Goal: Connect with others: Participate in discussion

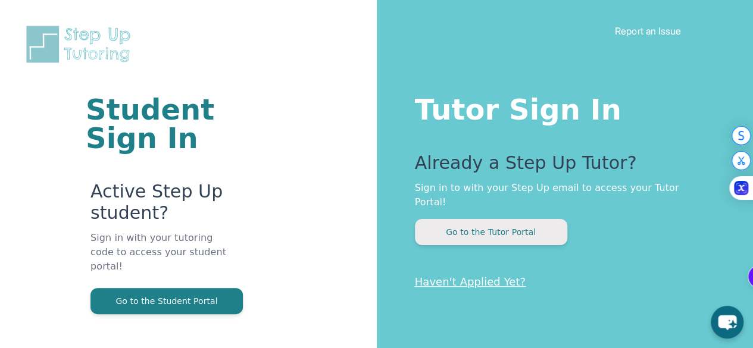
click at [456, 219] on button "Go to the Tutor Portal" at bounding box center [491, 232] width 152 height 26
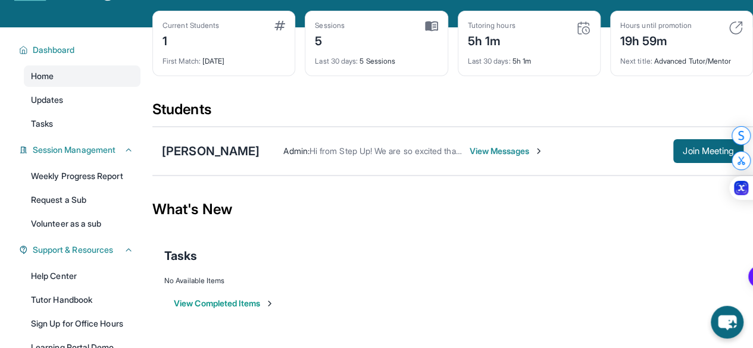
scroll to position [60, 0]
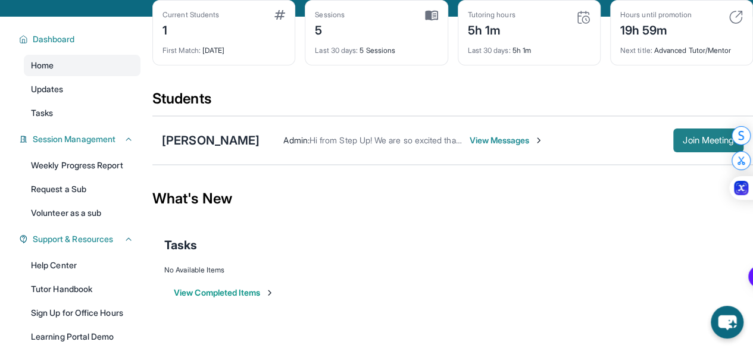
click at [717, 127] on div "[PERSON_NAME] Admin : Hi from Step Up! We are so excited that you are matched w…" at bounding box center [452, 140] width 600 height 49
click at [714, 137] on span "Join Meeting" at bounding box center [708, 140] width 51 height 7
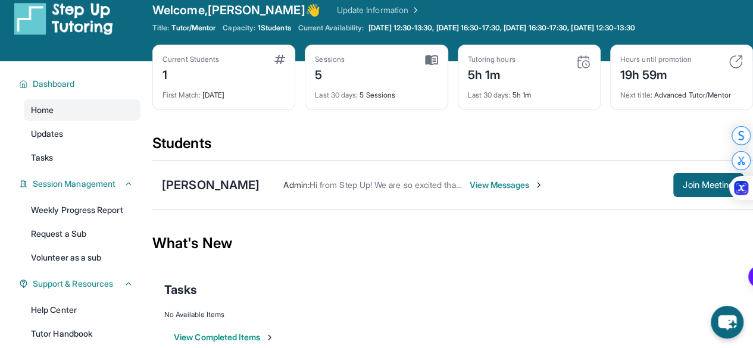
scroll to position [0, 0]
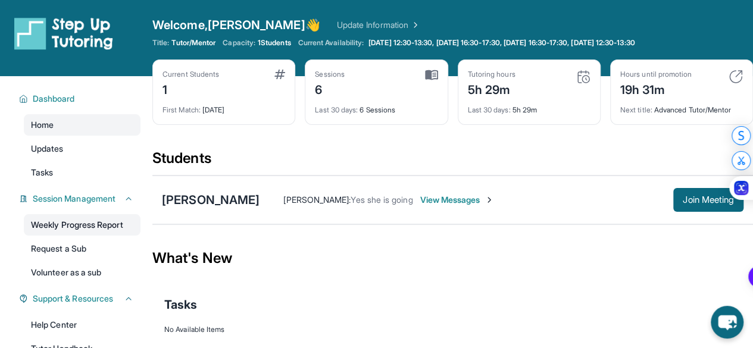
click at [108, 226] on link "Weekly Progress Report" at bounding box center [82, 224] width 117 height 21
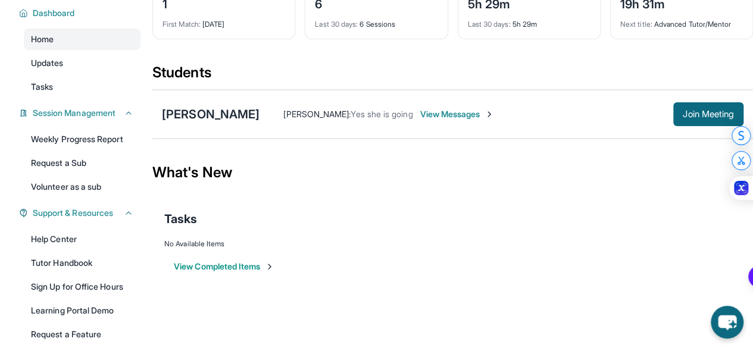
scroll to position [165, 0]
